Goal: Transaction & Acquisition: Purchase product/service

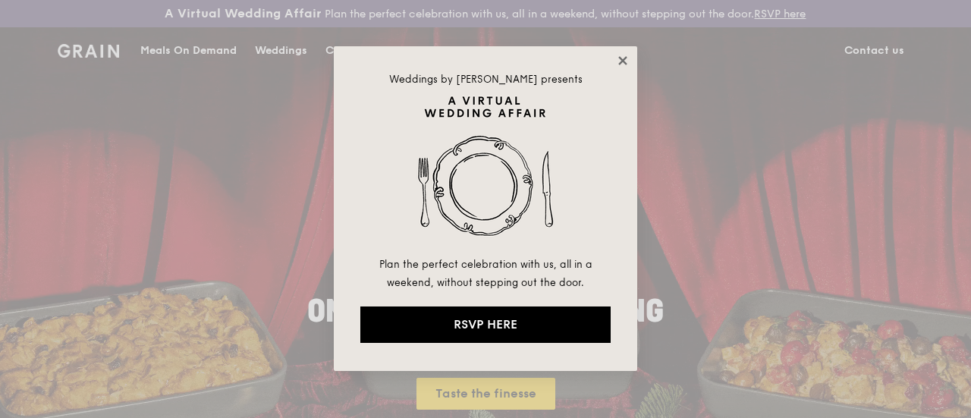
click at [622, 60] on icon at bounding box center [622, 60] width 8 height 8
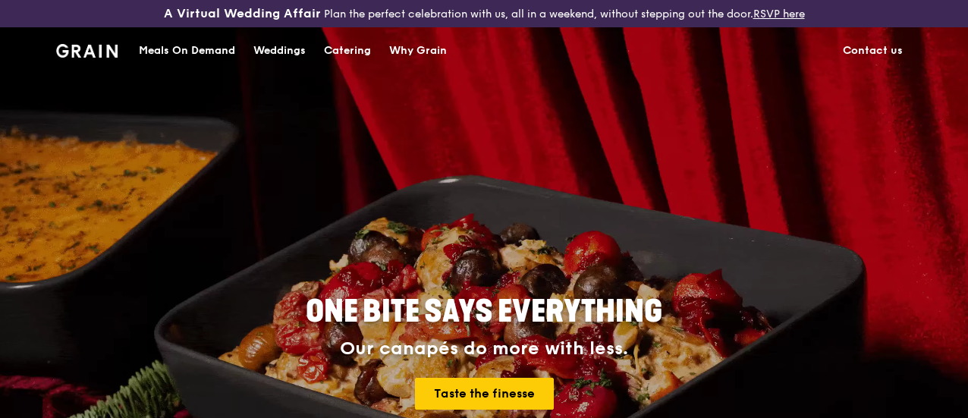
click at [332, 63] on div "Catering" at bounding box center [347, 50] width 47 height 45
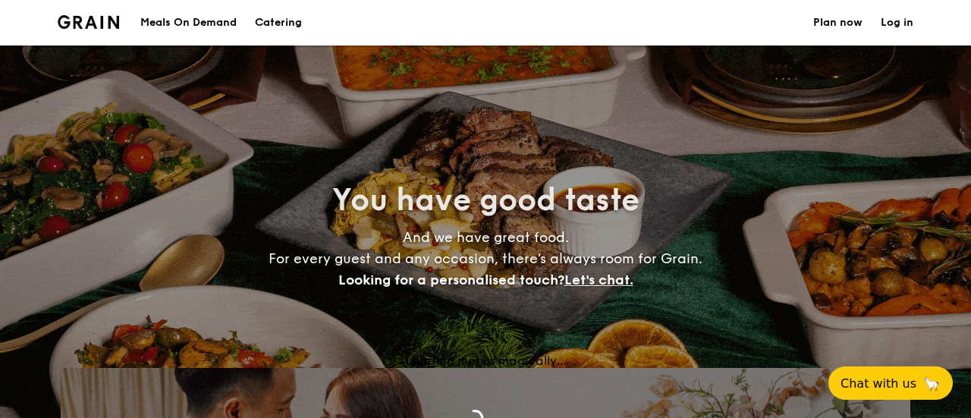
select select
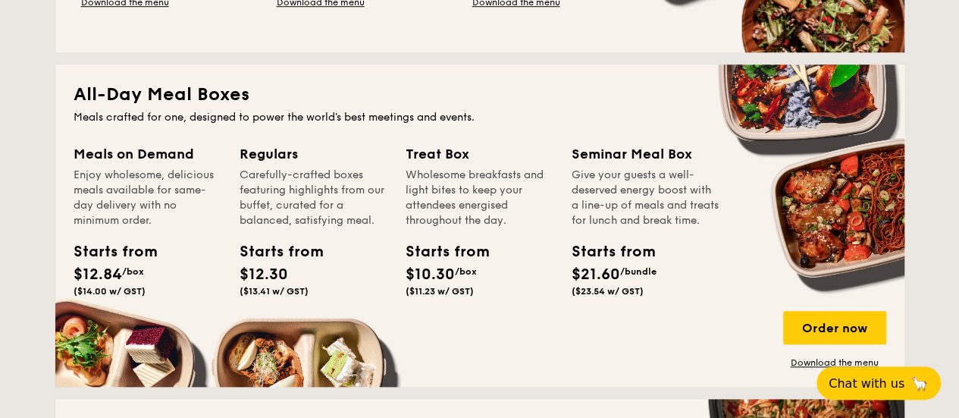
scroll to position [704, 0]
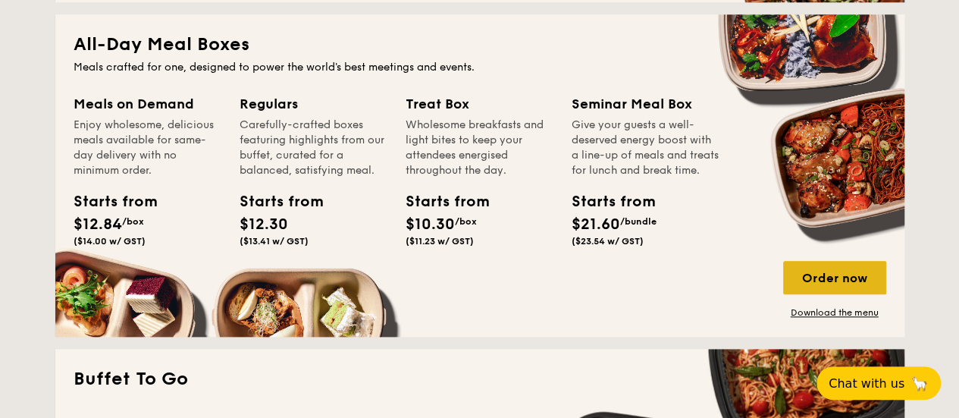
click at [855, 281] on div "Order now" at bounding box center [834, 277] width 103 height 33
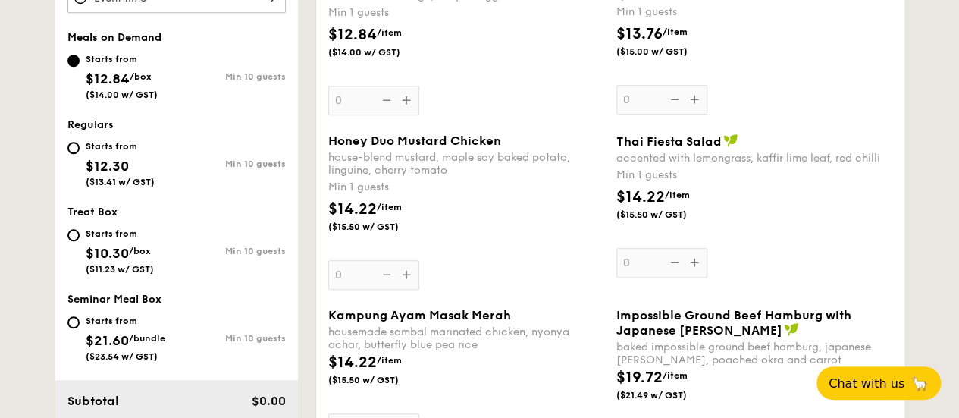
scroll to position [598, 0]
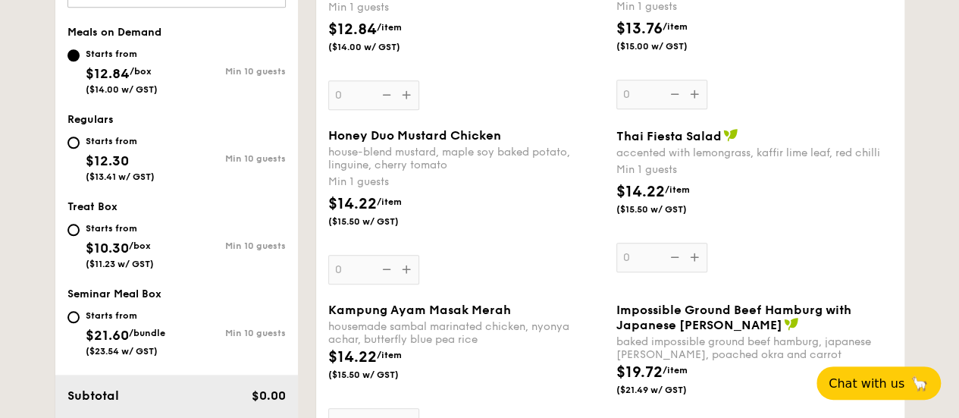
click at [409, 281] on div "Honey Duo Mustard Chicken house-blend mustard, maple soy baked potato, linguine…" at bounding box center [466, 206] width 276 height 156
click at [409, 281] on input "0" at bounding box center [373, 270] width 91 height 30
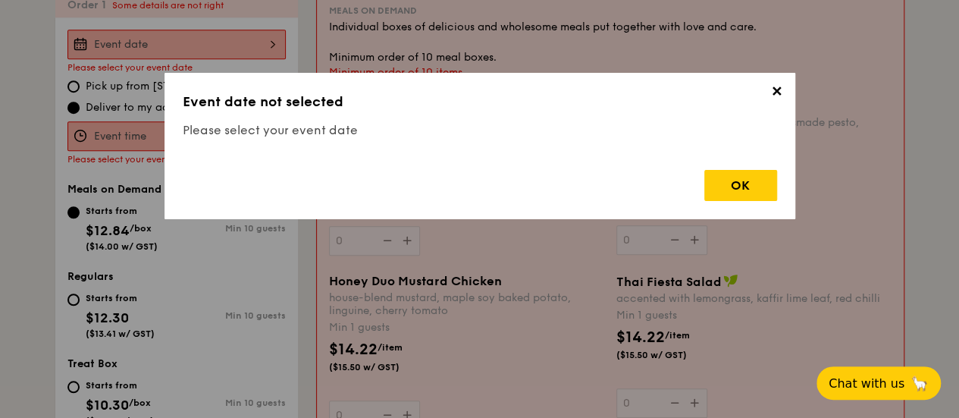
scroll to position [447, 0]
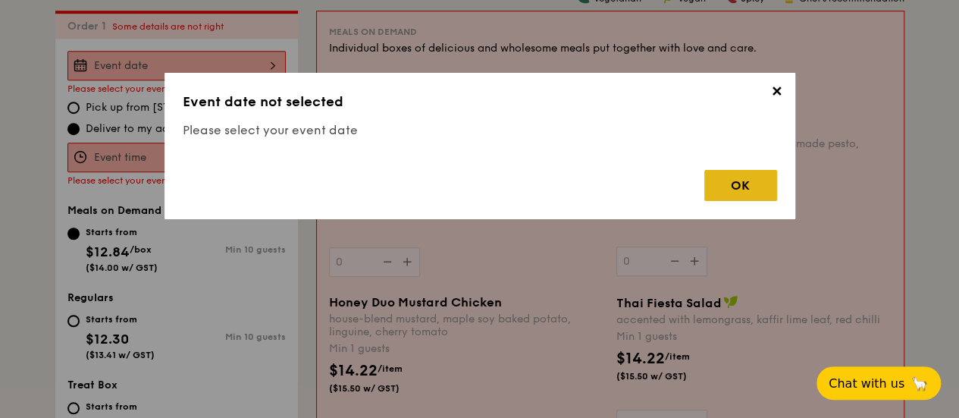
click at [751, 174] on div "OK" at bounding box center [740, 185] width 73 height 31
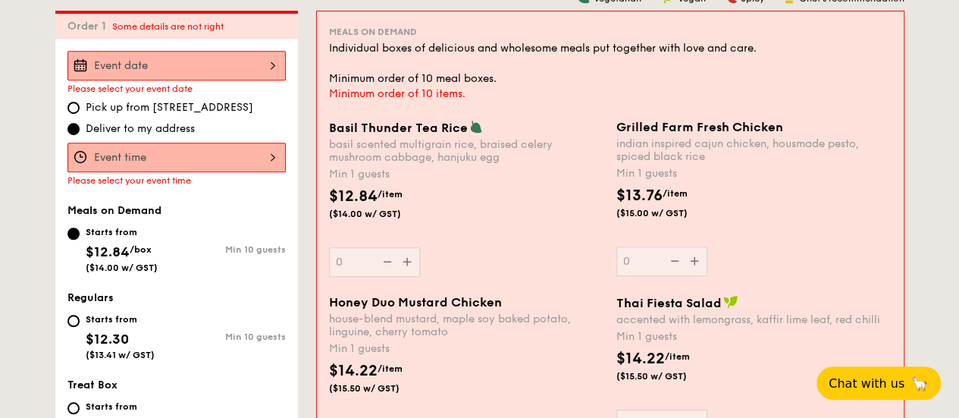
click at [238, 78] on div "2025 Sep [DATE] Tue Wed Thu Fri Sat Sun 1 2 3 4 5 6 7 8 9 10 11 12 13 14 15 16 …" at bounding box center [176, 66] width 218 height 30
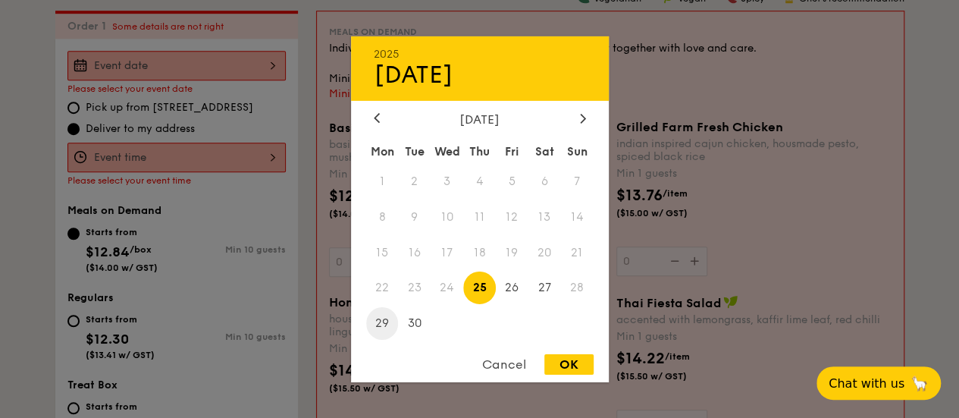
click at [376, 321] on span "29" at bounding box center [382, 323] width 33 height 33
click at [569, 364] on div "OK" at bounding box center [568, 364] width 49 height 20
type input "[DATE]"
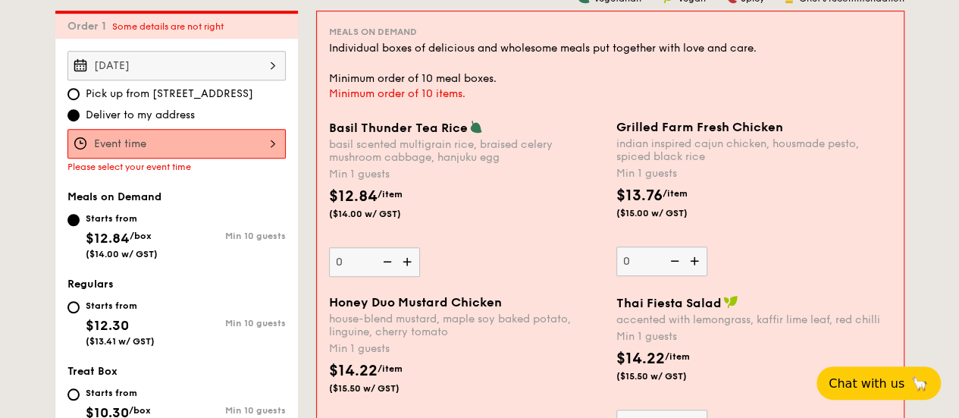
click at [264, 158] on div "12 1 2 3 4 5 6 7 8 9 10 11 00 15 30 45 am pm Cancel OK" at bounding box center [176, 144] width 218 height 30
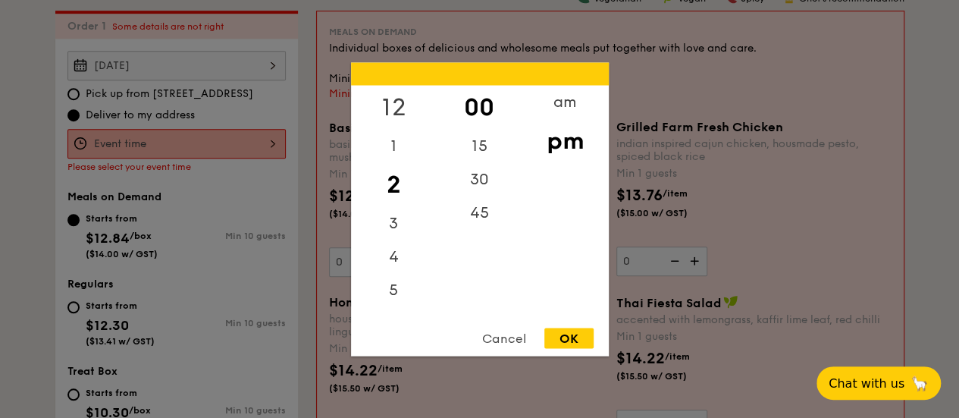
click at [393, 96] on div "12" at bounding box center [394, 107] width 86 height 44
click at [570, 137] on div "pm" at bounding box center [565, 140] width 86 height 44
click at [572, 339] on div "OK" at bounding box center [568, 338] width 49 height 20
type input "12:00PM"
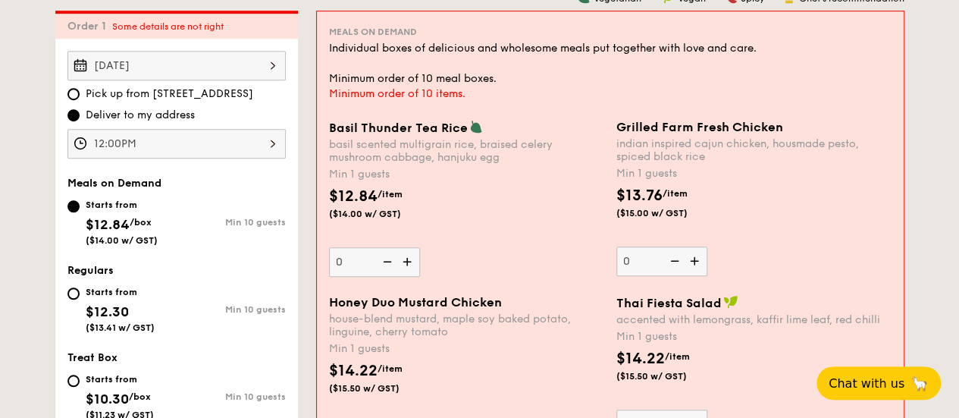
select select
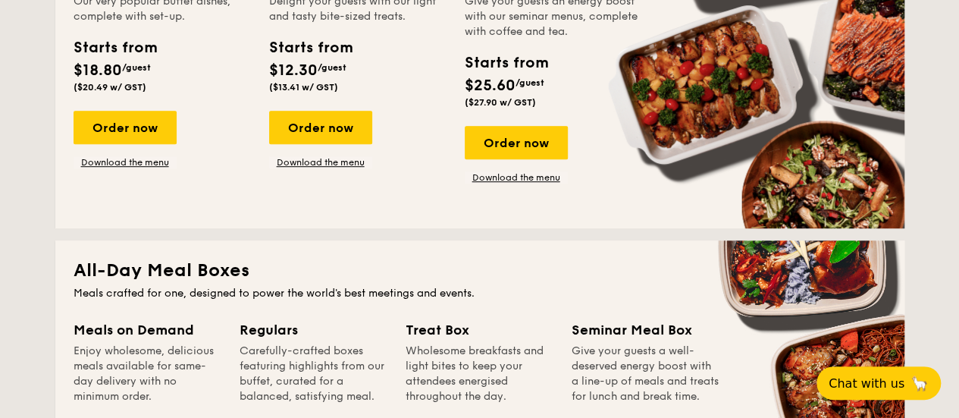
scroll to position [2070, 0]
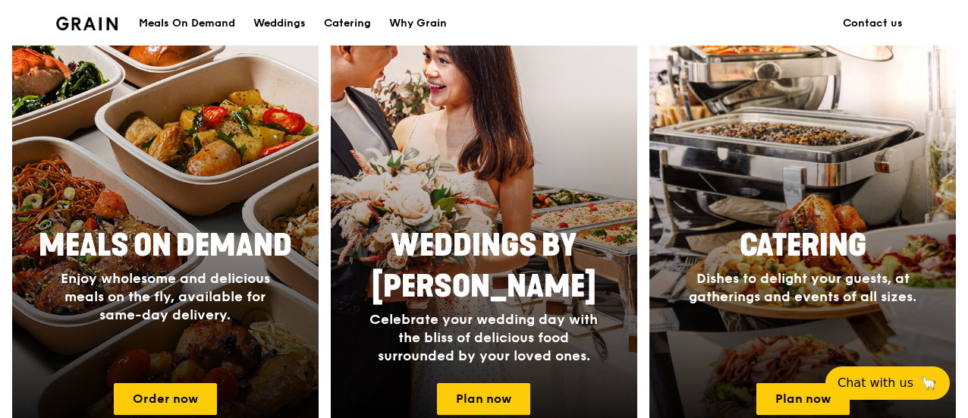
scroll to position [664, 0]
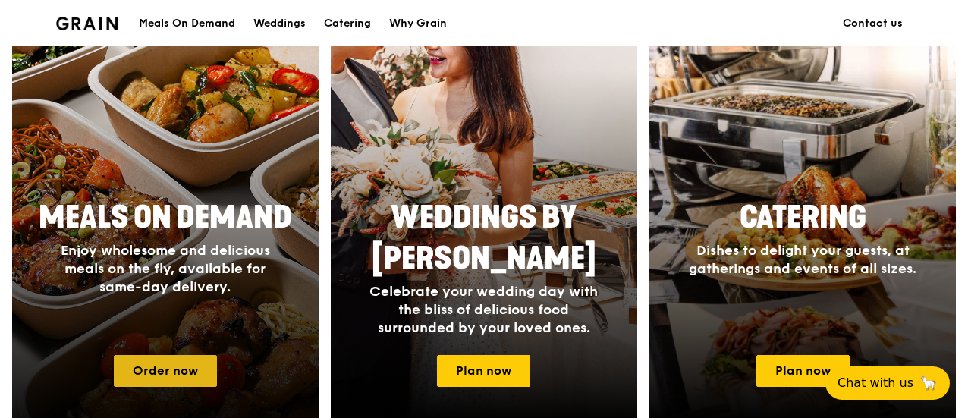
click at [161, 377] on link "Order now" at bounding box center [165, 371] width 103 height 32
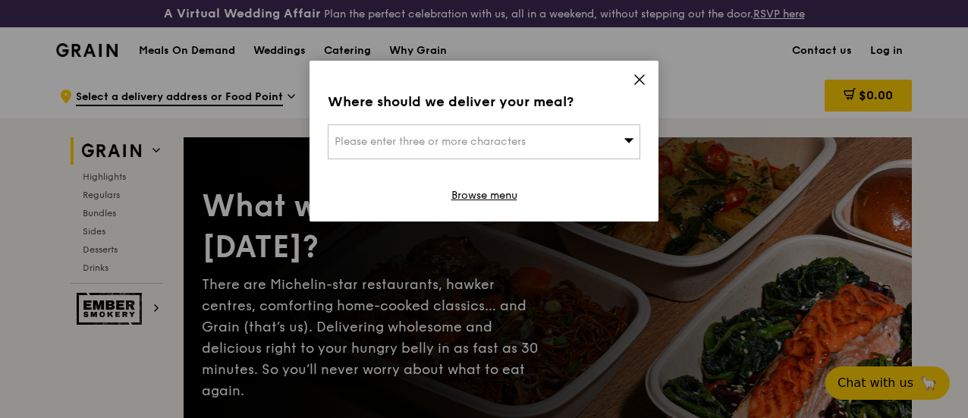
click at [613, 139] on div "Please enter three or more characters" at bounding box center [484, 141] width 312 height 35
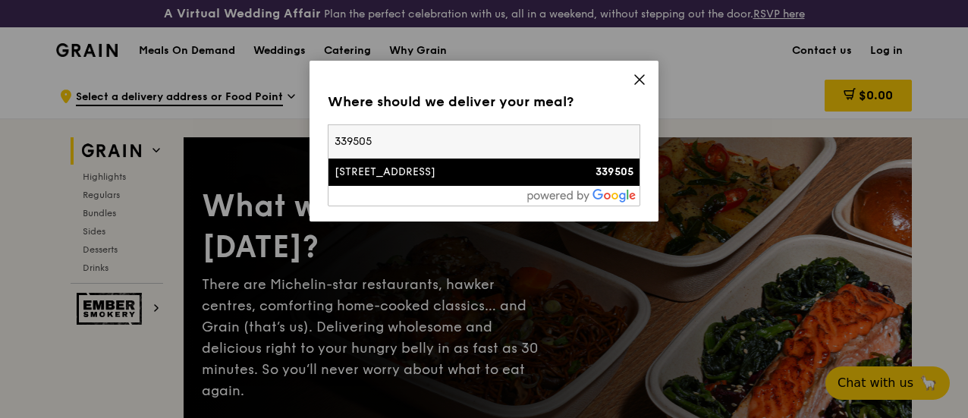
type input "339505"
click at [500, 179] on div "50 Kallang Avenue" at bounding box center [446, 172] width 224 height 15
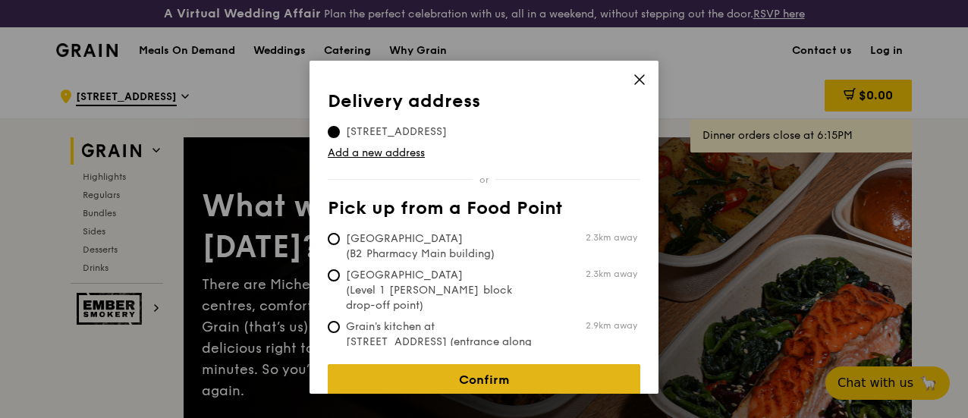
click at [482, 364] on link "Confirm" at bounding box center [484, 380] width 312 height 32
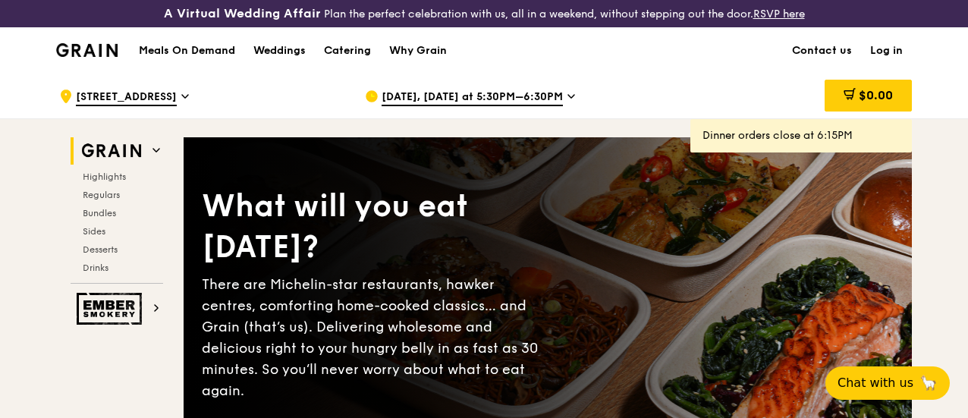
click at [567, 103] on icon at bounding box center [571, 96] width 8 height 14
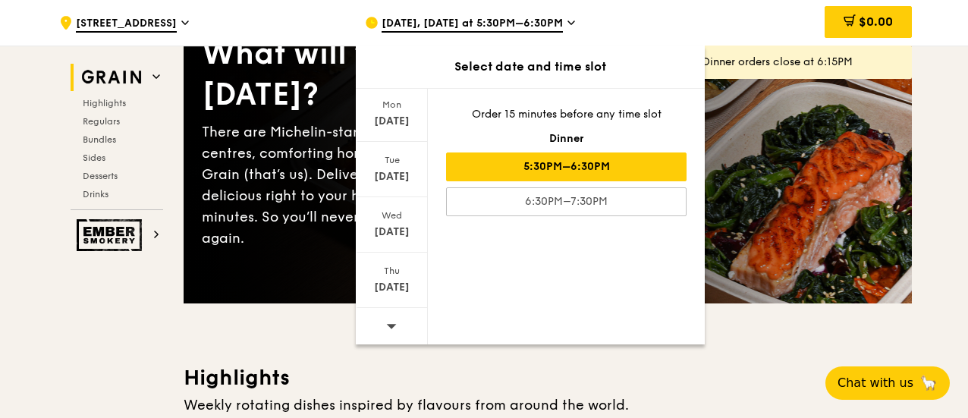
scroll to position [168, 0]
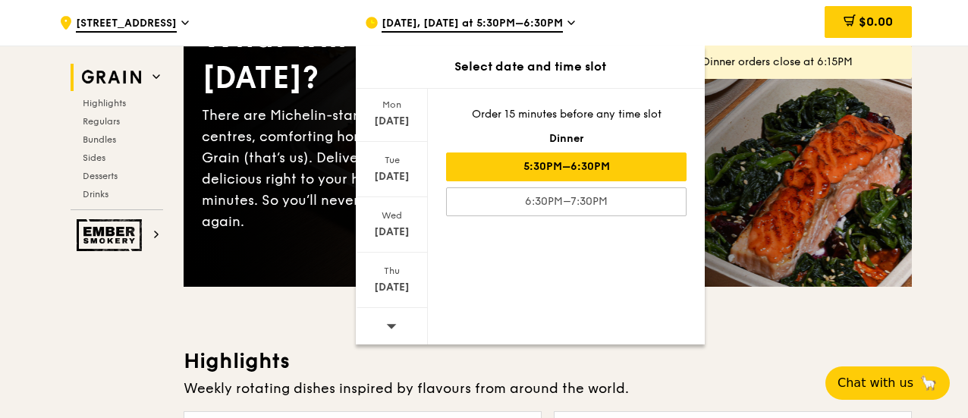
click at [386, 328] on icon at bounding box center [391, 325] width 11 height 11
click at [396, 114] on div "[DATE]" at bounding box center [391, 121] width 67 height 15
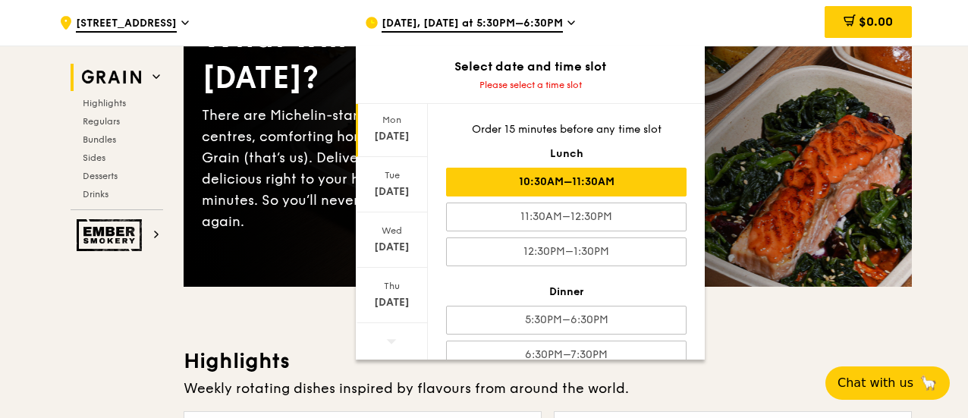
click at [604, 180] on div "10:30AM–11:30AM" at bounding box center [566, 182] width 240 height 29
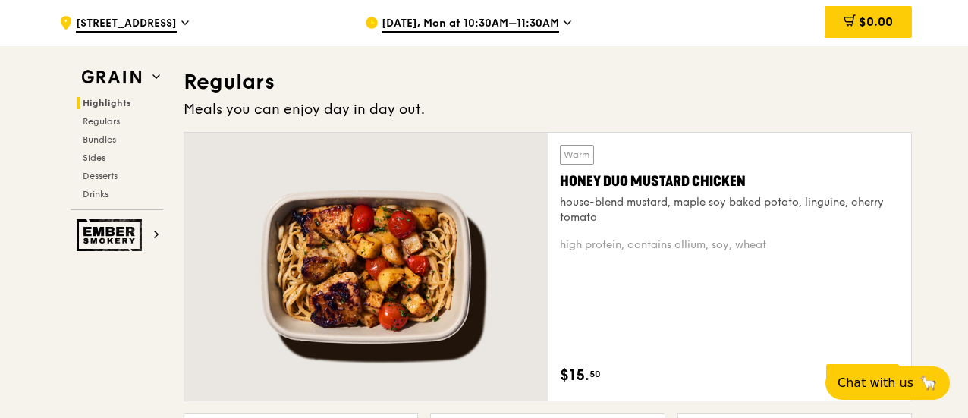
scroll to position [1099, 0]
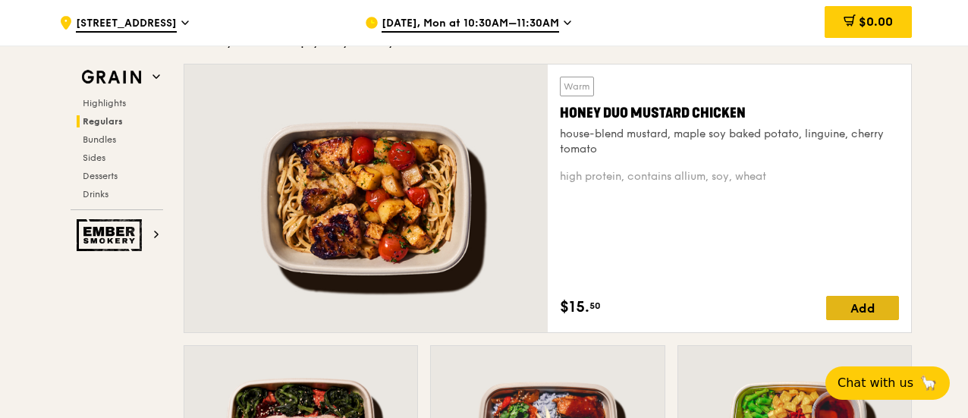
click at [852, 315] on div "Add" at bounding box center [862, 308] width 73 height 24
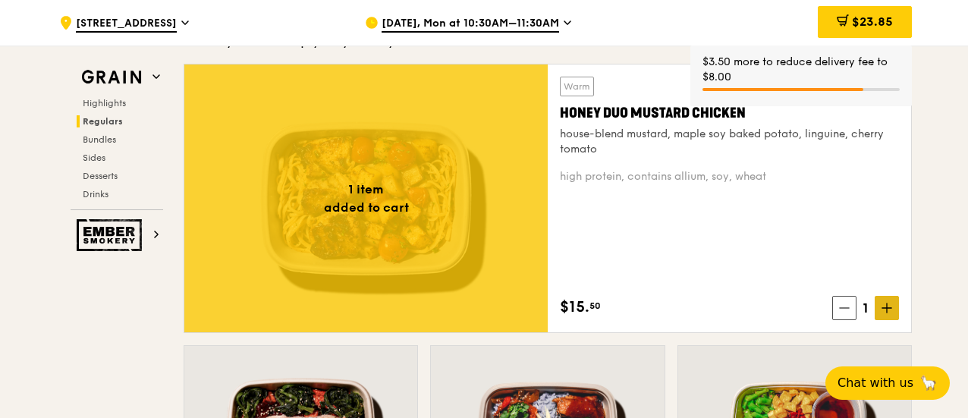
click at [891, 308] on icon at bounding box center [886, 308] width 9 height 0
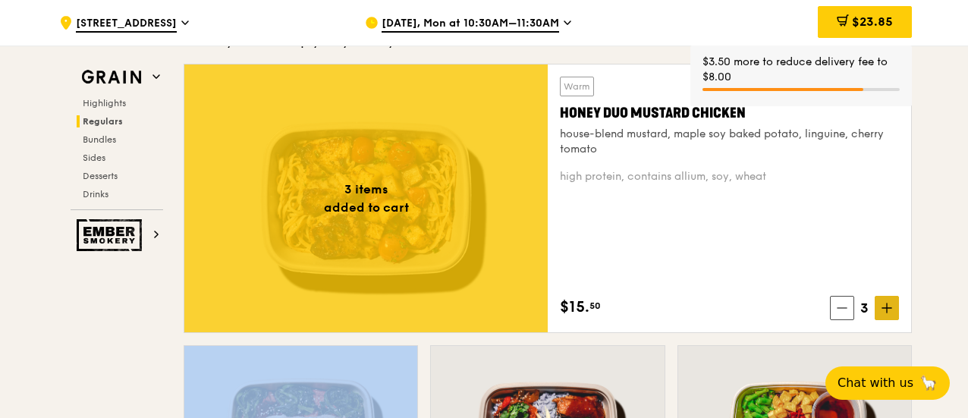
click at [891, 308] on icon at bounding box center [886, 308] width 9 height 0
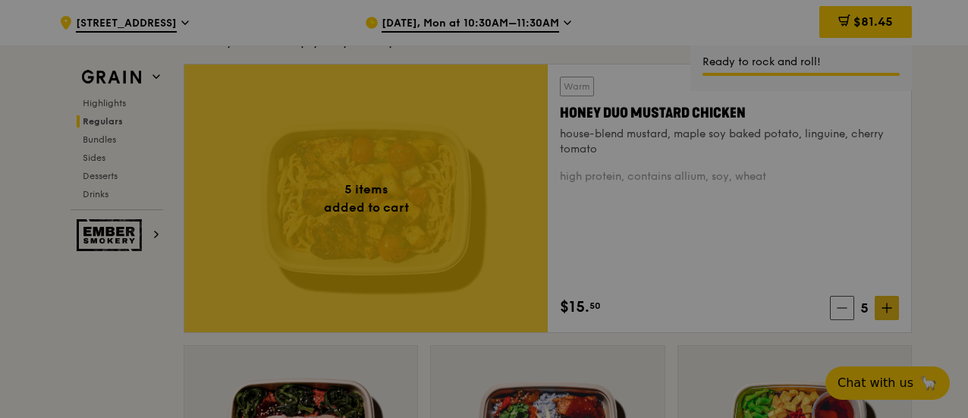
click at [891, 320] on div at bounding box center [484, 209] width 968 height 418
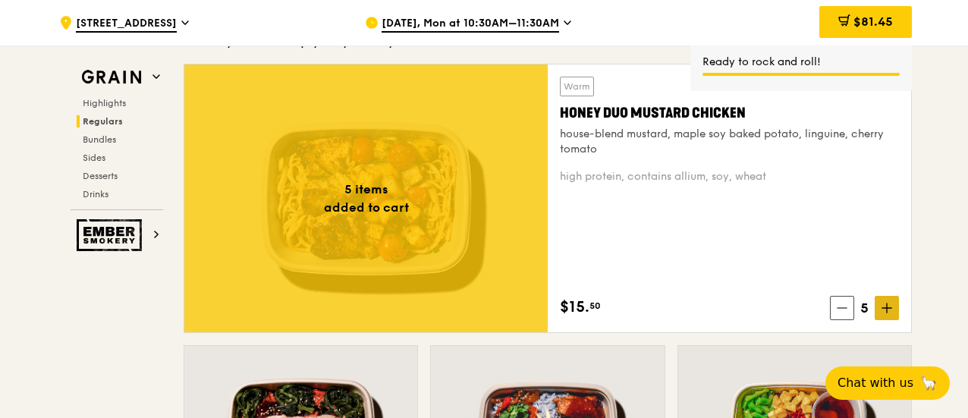
click at [893, 320] on span at bounding box center [886, 308] width 24 height 24
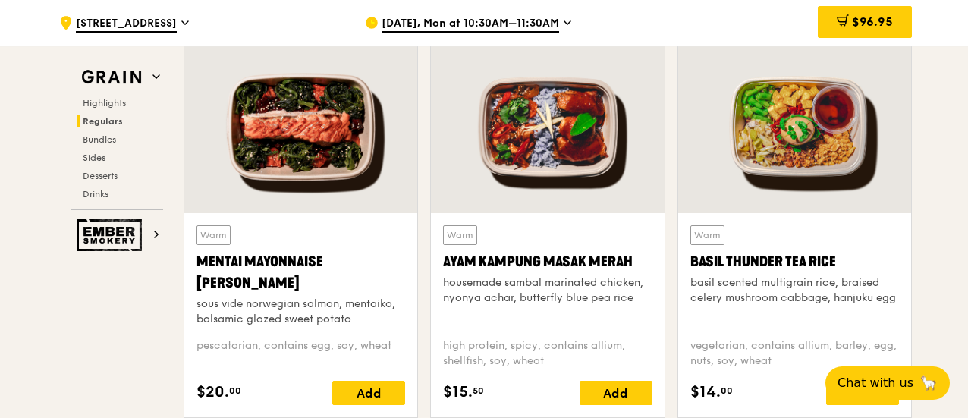
scroll to position [1447, 0]
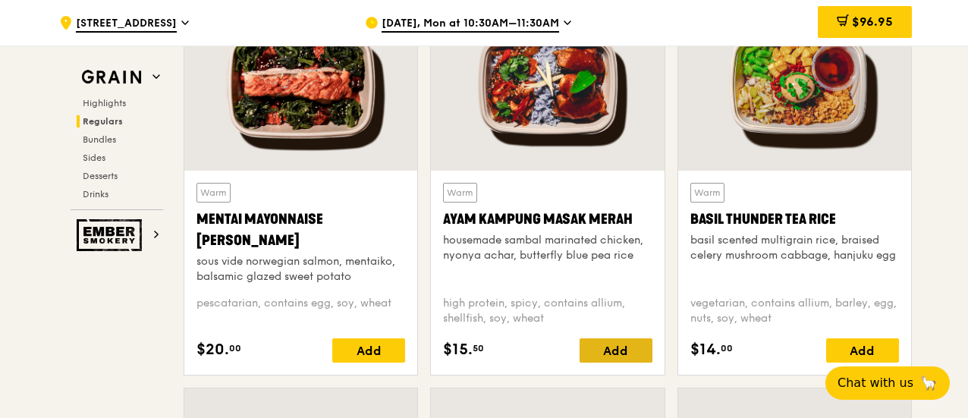
click at [630, 355] on div "Add" at bounding box center [615, 350] width 73 height 24
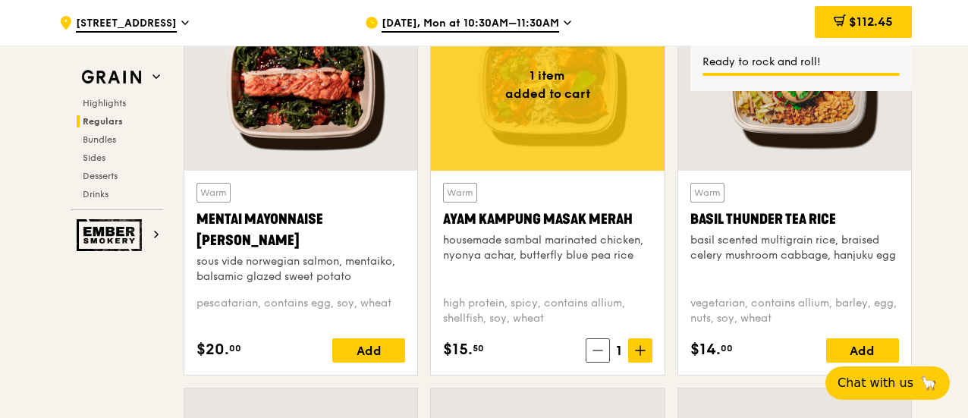
click at [640, 355] on icon at bounding box center [640, 350] width 0 height 9
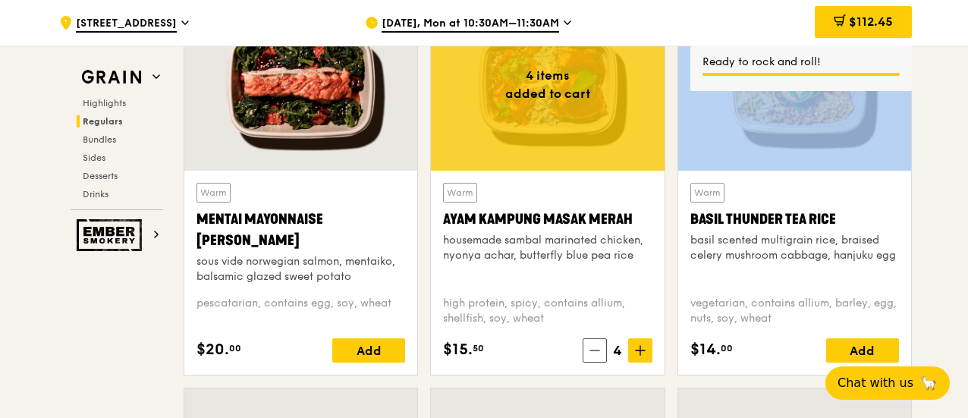
click at [640, 355] on icon at bounding box center [640, 350] width 0 height 9
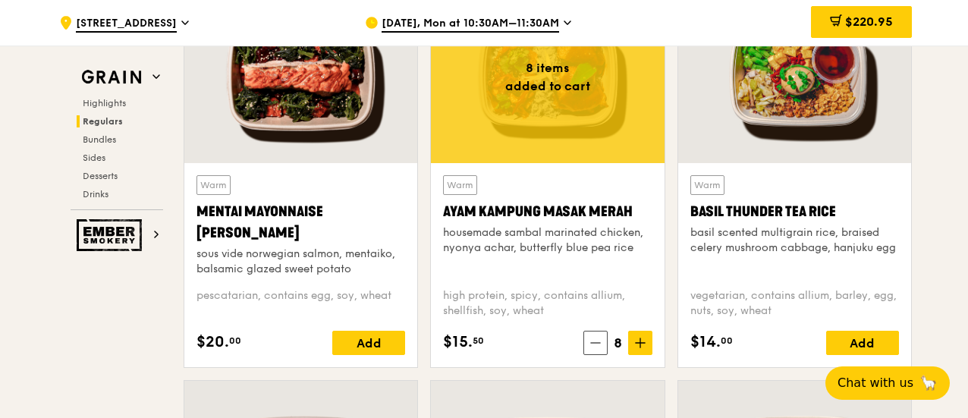
scroll to position [1395, 0]
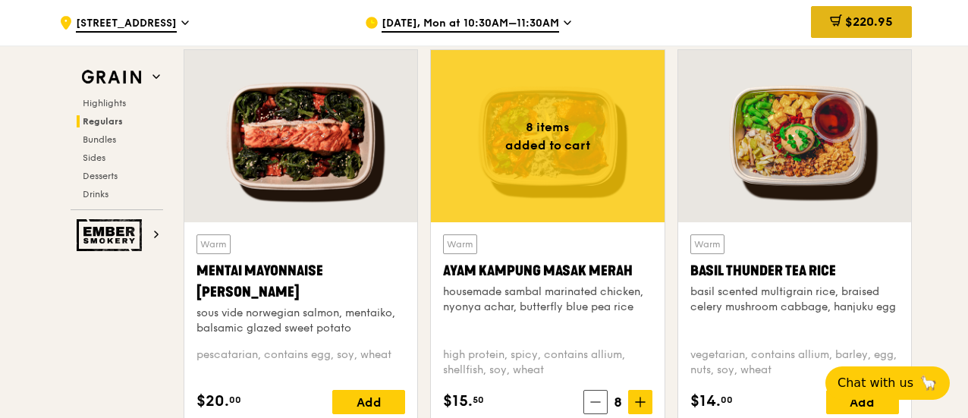
click at [852, 23] on span "$220.95" at bounding box center [869, 21] width 48 height 14
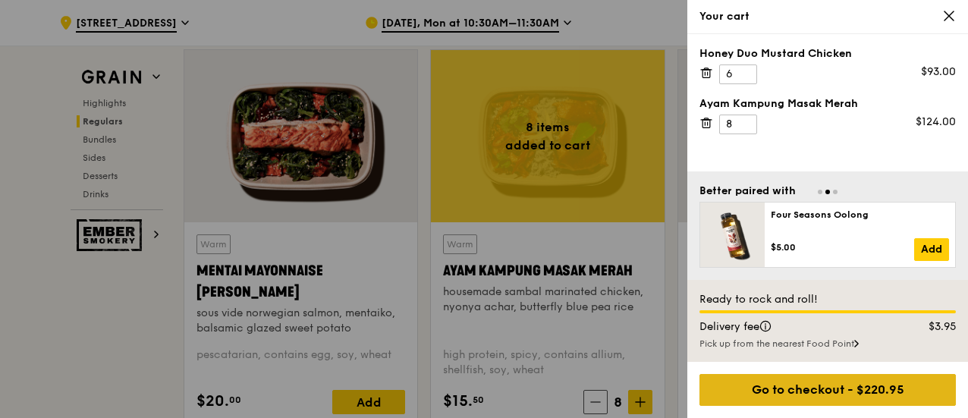
click at [824, 382] on div "Go to checkout - $220.95" at bounding box center [827, 390] width 256 height 32
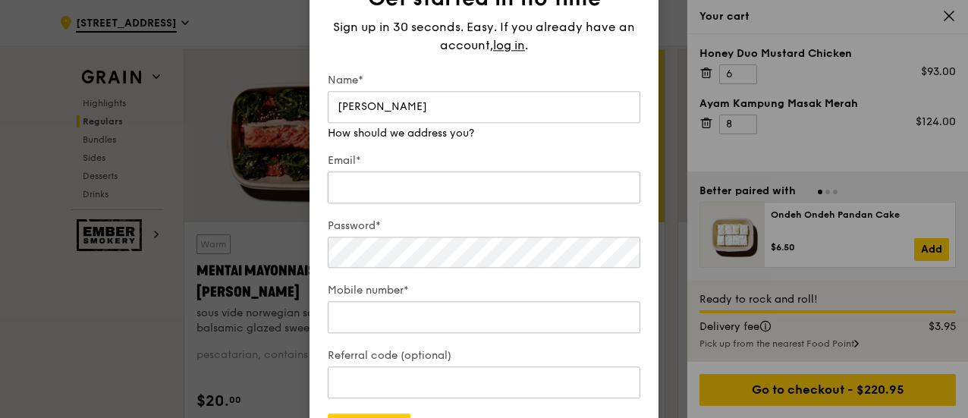
type input "Adeline Tan"
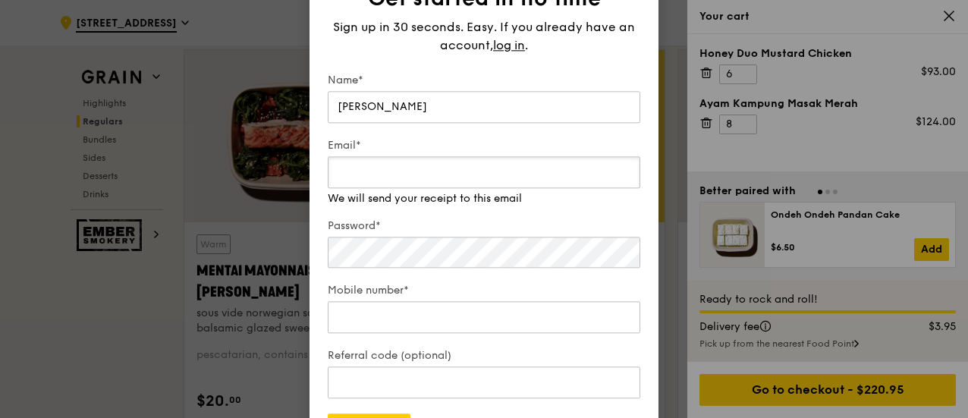
click at [548, 184] on input "Email*" at bounding box center [484, 172] width 312 height 32
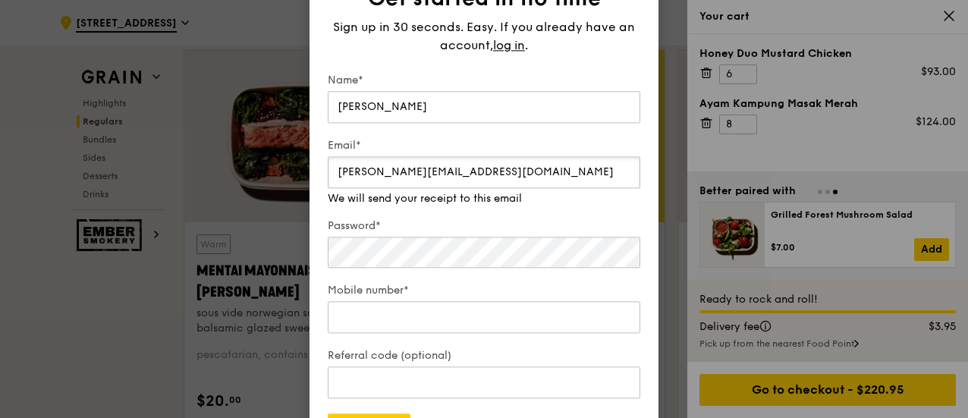
type input "adeline-sh.tan@se.com"
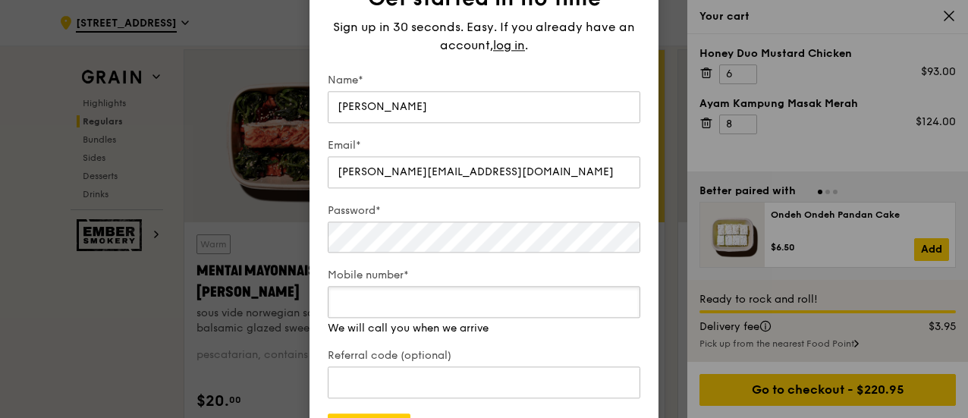
click at [503, 321] on div "Mobile number* We will call you when we arrive" at bounding box center [484, 302] width 312 height 68
type input "98735140"
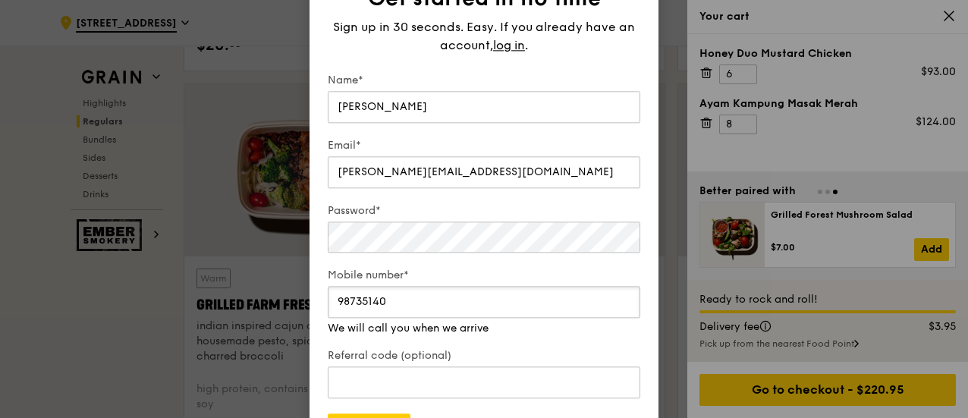
scroll to position [1758, 0]
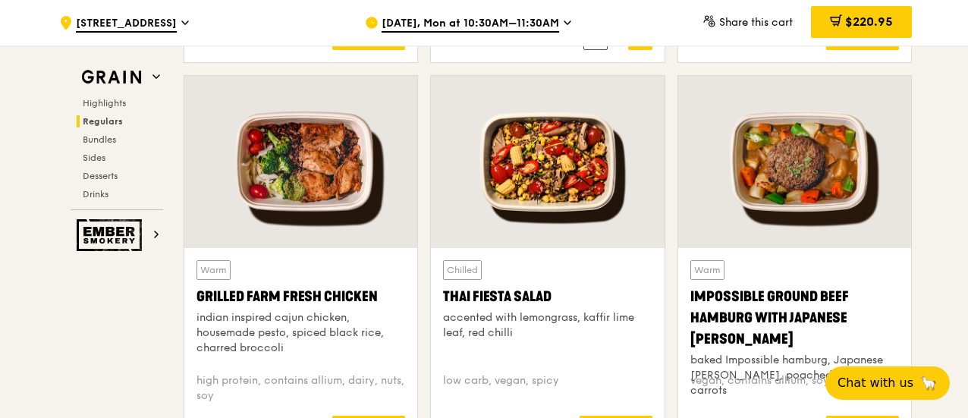
scroll to position [1674, 0]
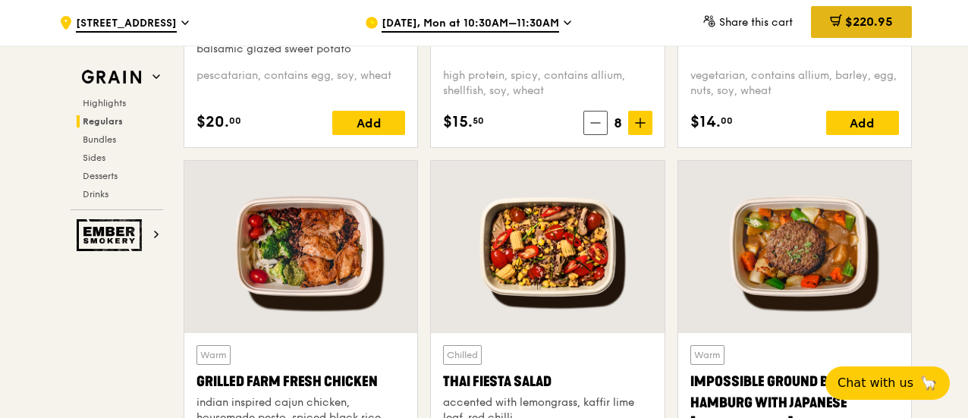
click at [833, 27] on span at bounding box center [836, 22] width 12 height 17
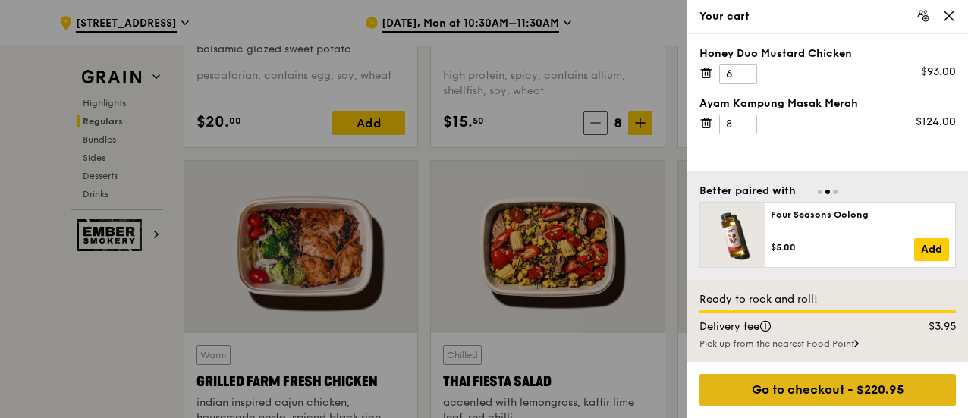
click at [830, 380] on div "Go to checkout - $220.95" at bounding box center [827, 390] width 256 height 32
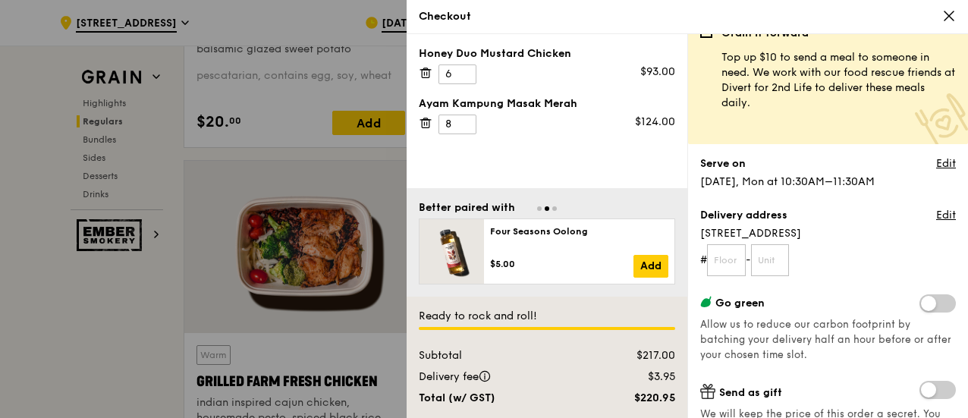
scroll to position [24, 0]
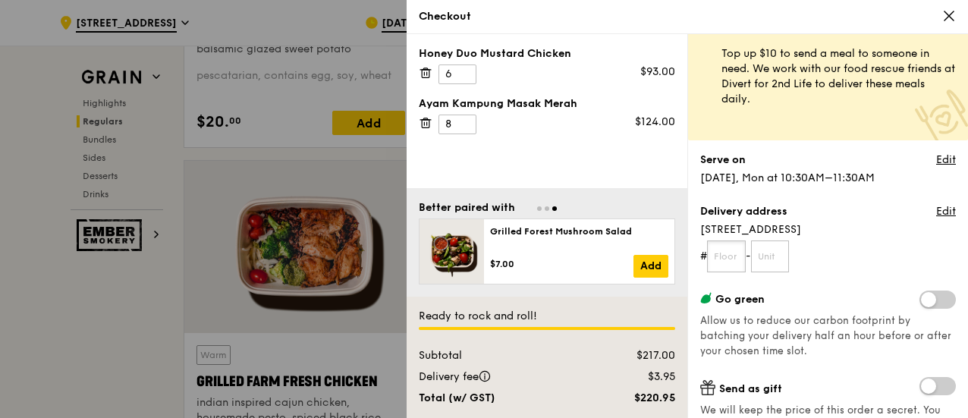
click at [742, 253] on input "text" at bounding box center [726, 256] width 39 height 32
type input "01"
click at [772, 260] on input "text" at bounding box center [770, 256] width 39 height 32
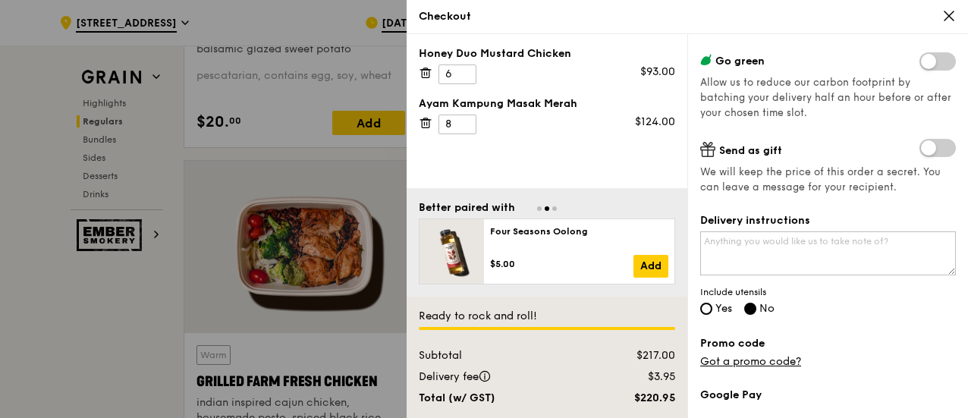
scroll to position [287, 0]
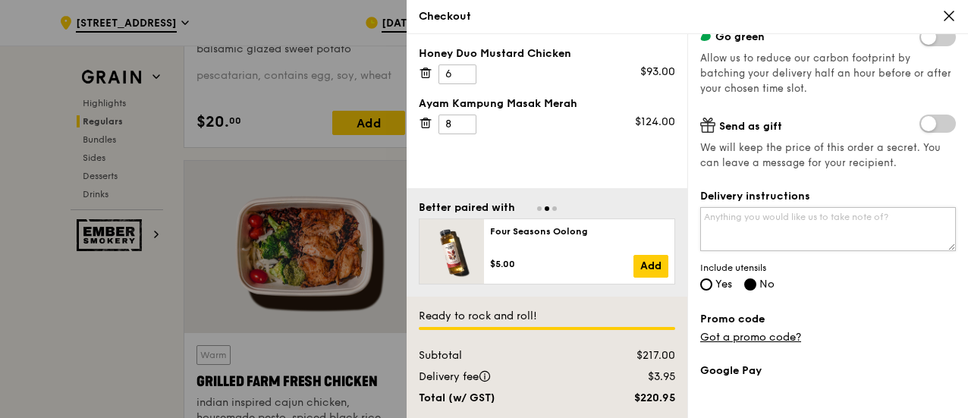
type input "00"
click at [854, 225] on textarea "Delivery instructions" at bounding box center [828, 229] width 256 height 44
type textarea "Please provide cutlery"
click at [708, 278] on input "Yes" at bounding box center [706, 284] width 12 height 12
radio input "true"
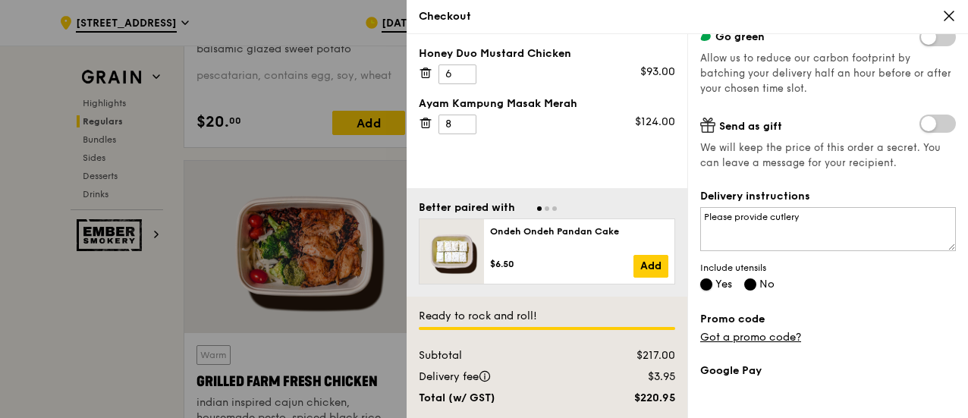
radio input "false"
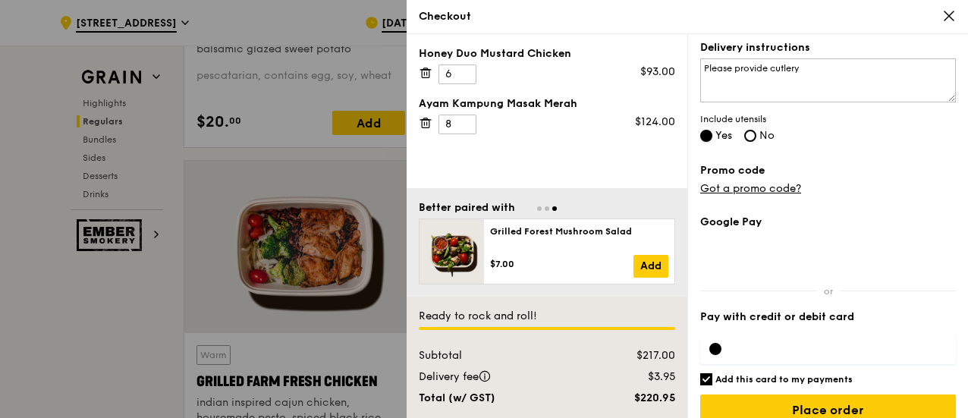
scroll to position [453, 0]
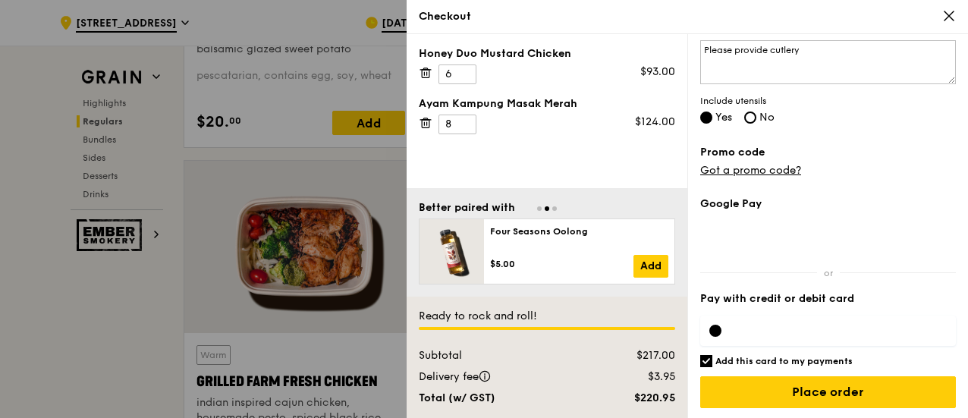
click at [707, 356] on input "Add this card to my payments" at bounding box center [706, 361] width 12 height 12
checkbox input "false"
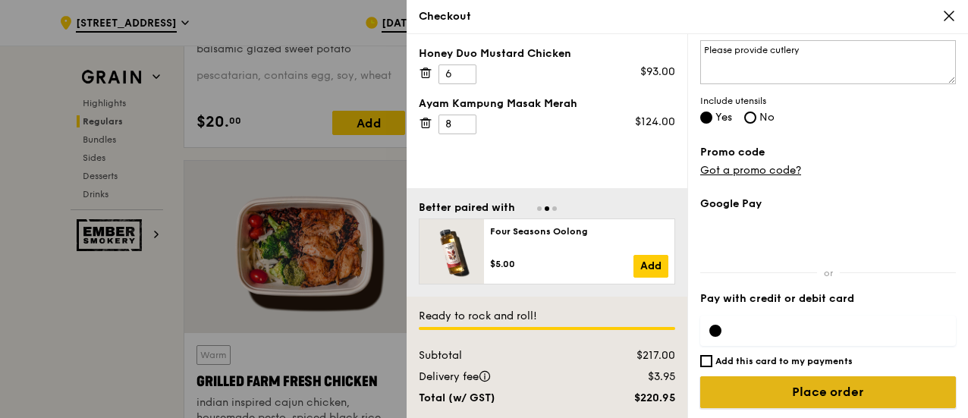
click at [856, 390] on input "Place order" at bounding box center [828, 392] width 256 height 32
click at [793, 393] on input "Place order" at bounding box center [828, 392] width 256 height 32
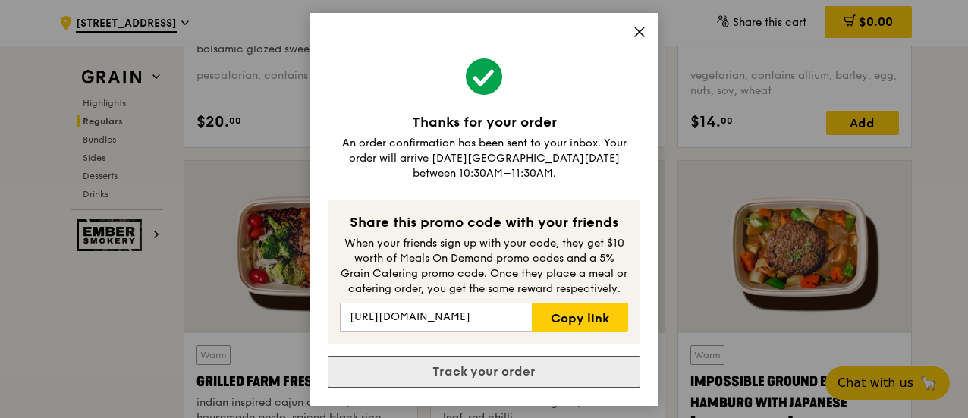
click at [552, 371] on link "Track your order" at bounding box center [484, 372] width 312 height 32
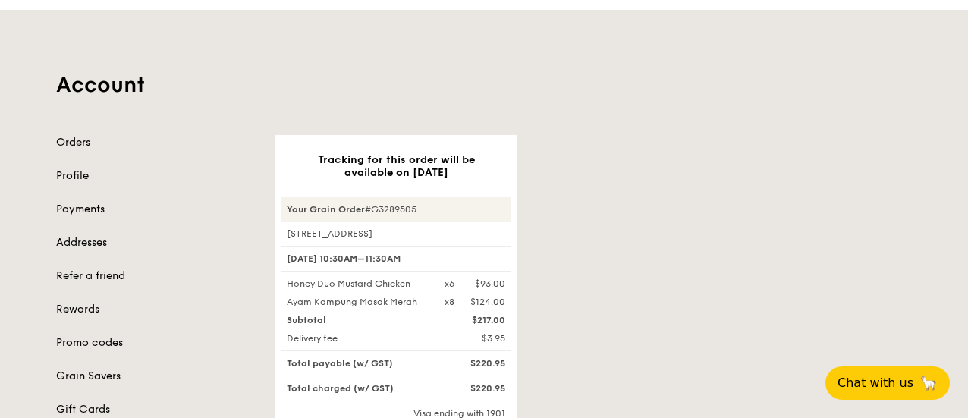
scroll to position [35, 0]
